Goal: Check status: Check status

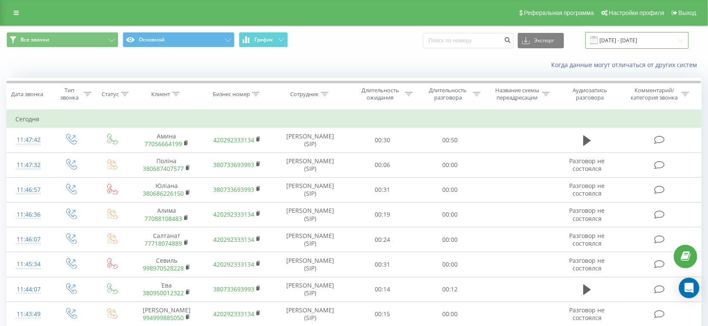
click at [628, 38] on input "[DATE] - [DATE]" at bounding box center [636, 40] width 103 height 17
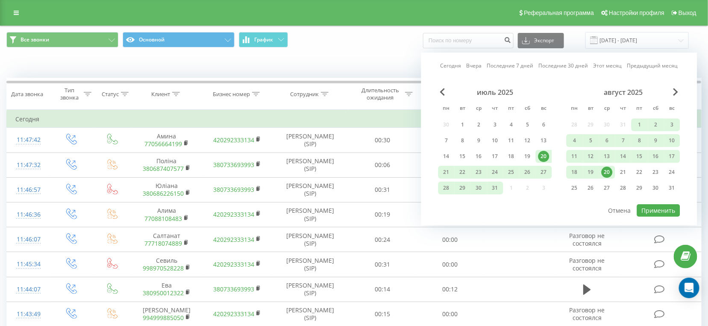
click at [610, 173] on div "20" at bounding box center [606, 172] width 11 height 11
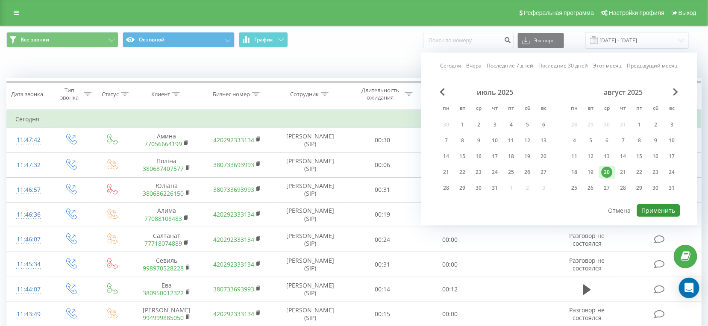
click at [654, 211] on button "Применить" at bounding box center [658, 210] width 43 height 12
type input "[DATE] - [DATE]"
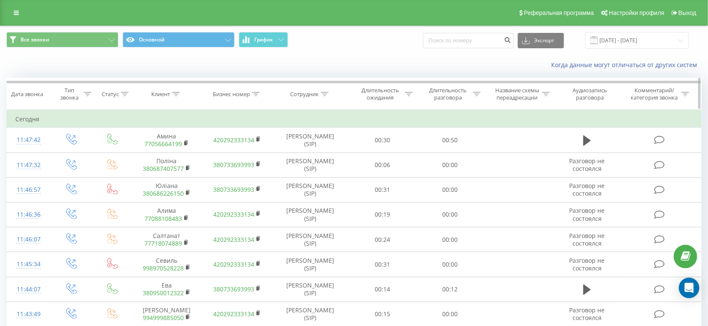
click at [444, 93] on div "Длительность разговора" at bounding box center [448, 94] width 46 height 15
click at [451, 138] on div at bounding box center [445, 136] width 61 height 8
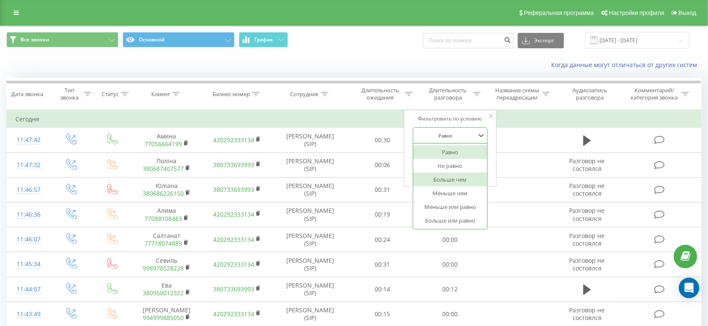
click at [452, 183] on div "Больше чем" at bounding box center [450, 180] width 74 height 14
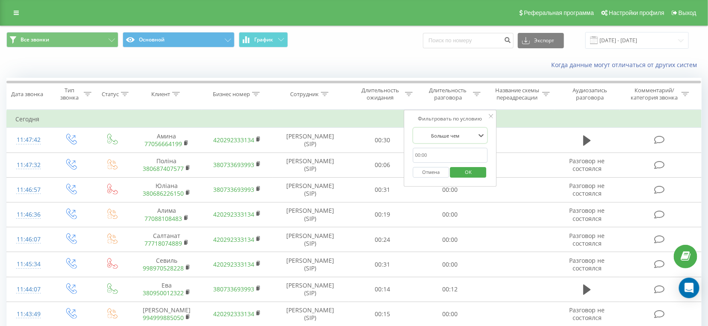
drag, startPoint x: 453, startPoint y: 154, endPoint x: 453, endPoint y: 161, distance: 6.8
click at [453, 154] on input "text" at bounding box center [450, 155] width 75 height 15
type input "28"
click at [466, 175] on span "OK" at bounding box center [468, 171] width 24 height 13
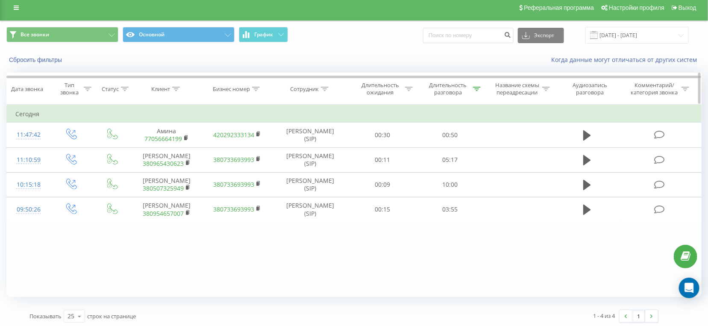
scroll to position [8, 0]
